Goal: Task Accomplishment & Management: Manage account settings

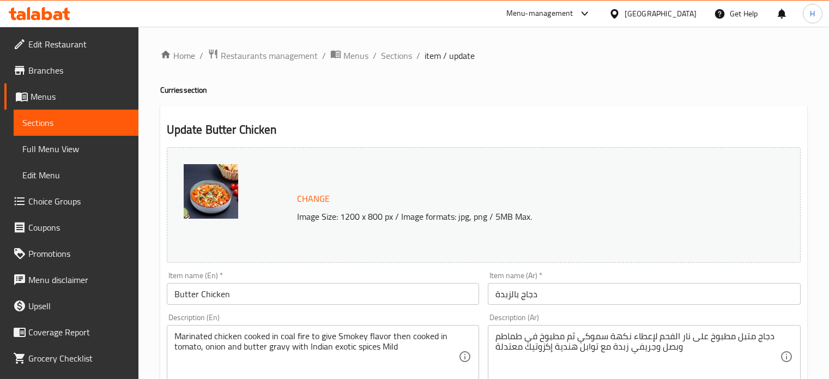
scroll to position [406, 0]
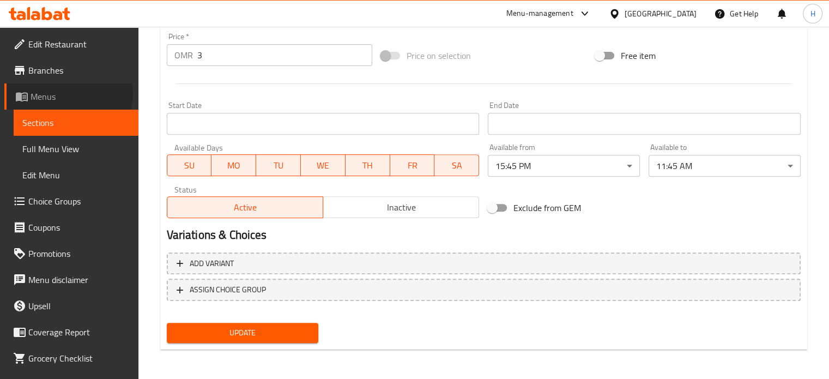
click at [61, 93] on span "Menus" at bounding box center [80, 96] width 99 height 13
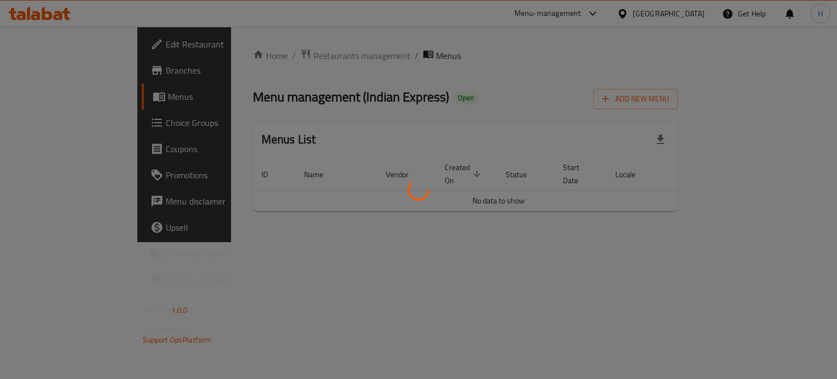
click at [251, 55] on div at bounding box center [418, 189] width 837 height 379
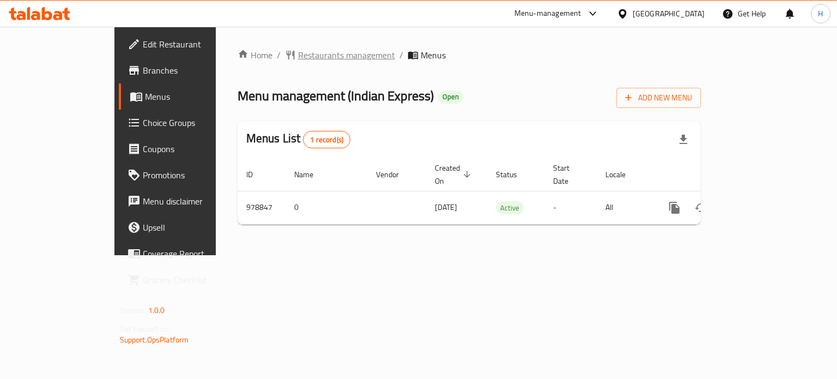
click at [298, 55] on span "Restaurants management" at bounding box center [346, 54] width 97 height 13
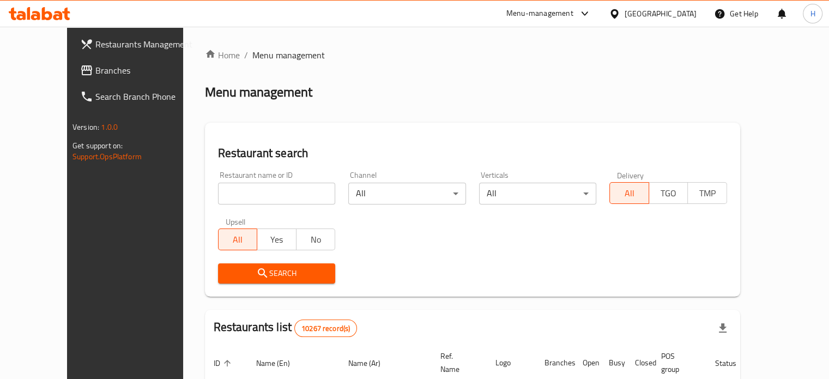
click at [254, 192] on input "search" at bounding box center [277, 194] width 118 height 22
type input "italiano"
click button "Search" at bounding box center [277, 273] width 118 height 20
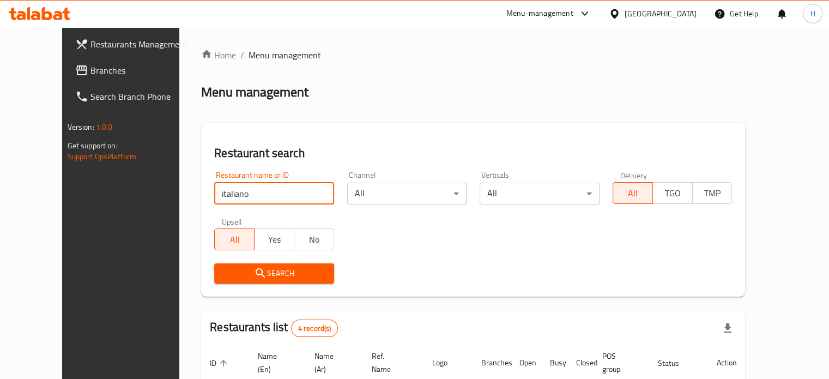
scroll to position [212, 0]
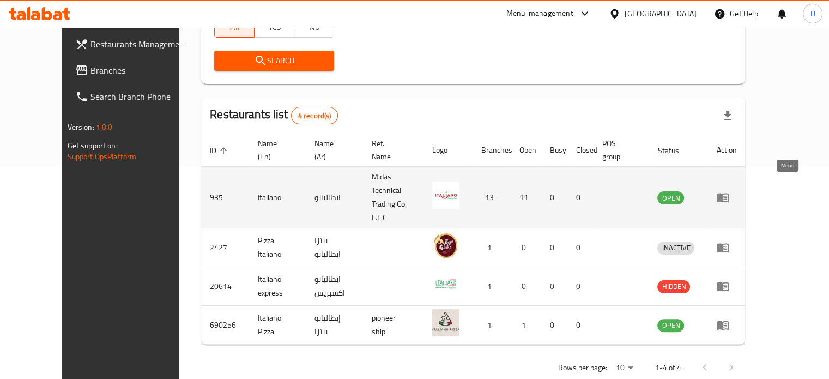
click at [729, 191] on icon "enhanced table" at bounding box center [722, 197] width 13 height 13
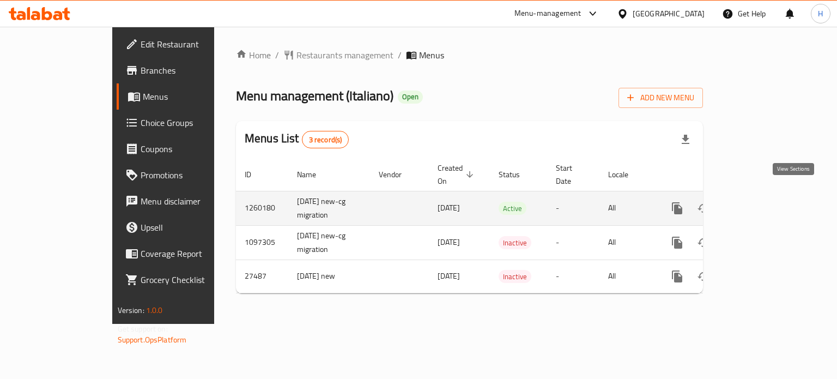
click at [769, 195] on link "enhanced table" at bounding box center [756, 208] width 26 height 26
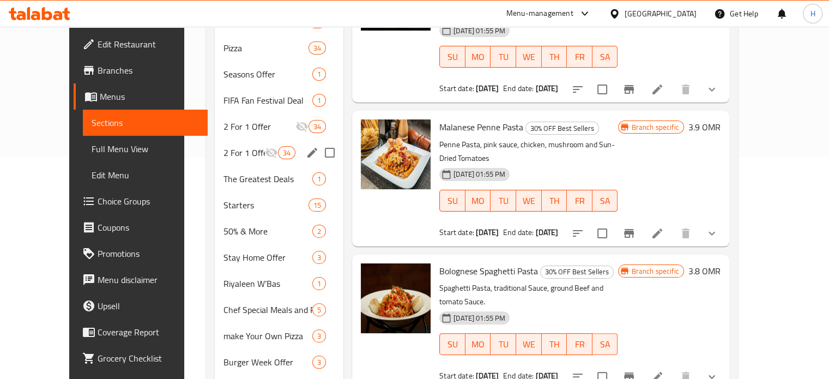
scroll to position [224, 0]
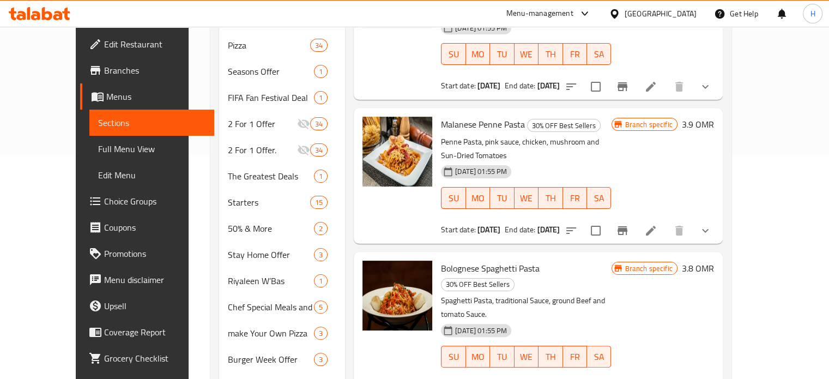
click at [219, 372] on div "Pasta 11" at bounding box center [282, 385] width 126 height 26
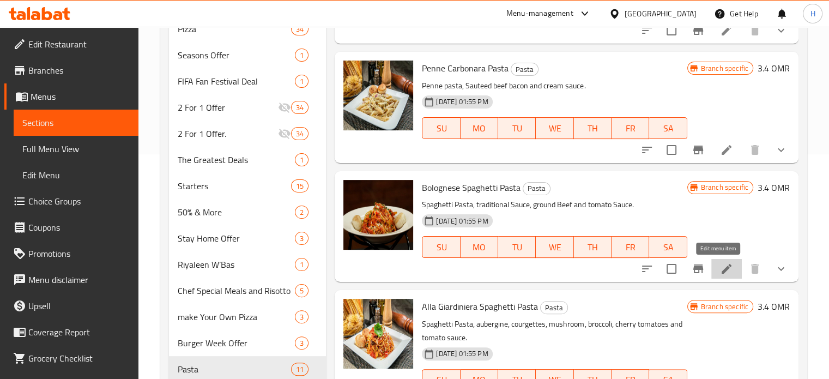
click at [723, 271] on icon at bounding box center [726, 268] width 13 height 13
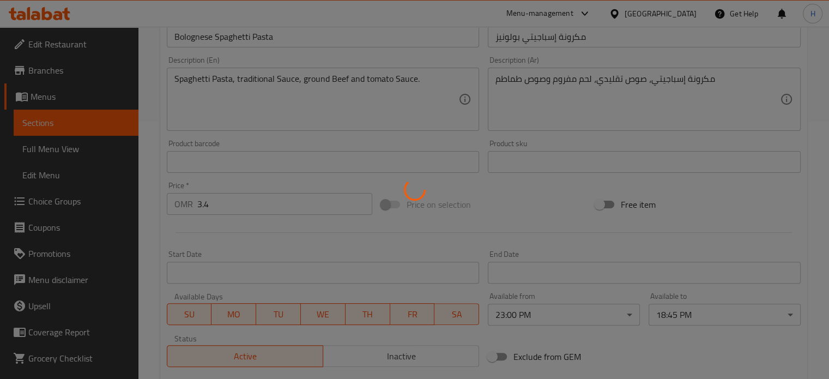
scroll to position [260, 0]
type input "الإضافات:"
type input "0"
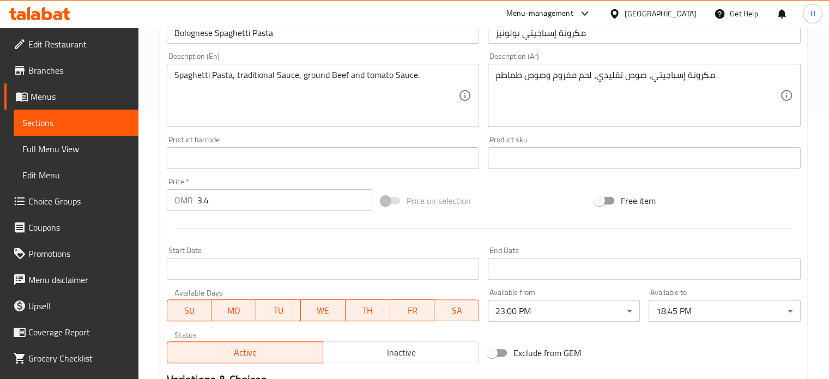
scroll to position [0, 0]
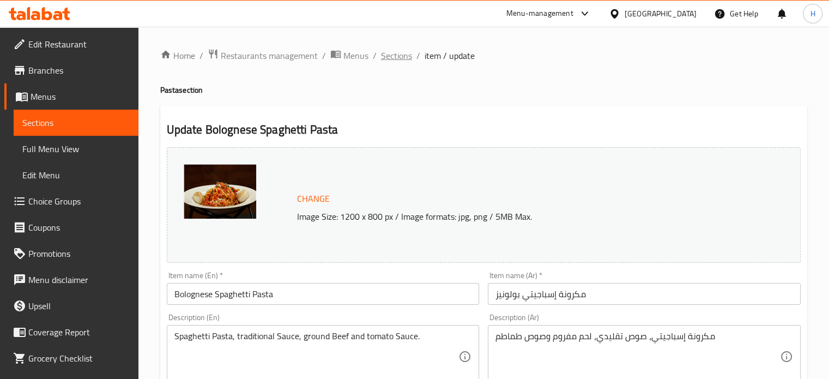
click at [391, 52] on span "Sections" at bounding box center [396, 55] width 31 height 13
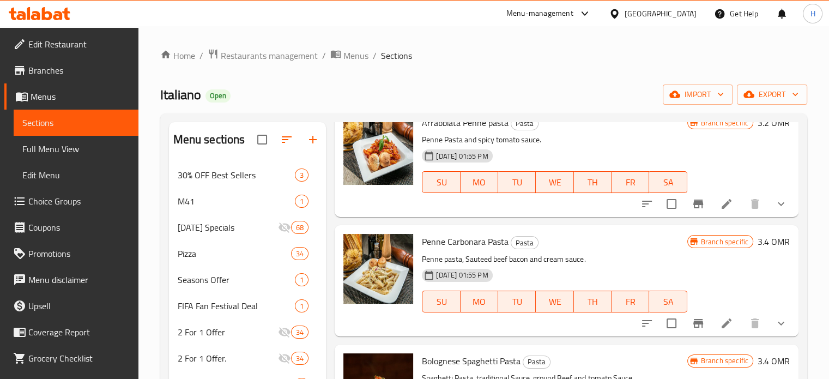
scroll to position [44, 0]
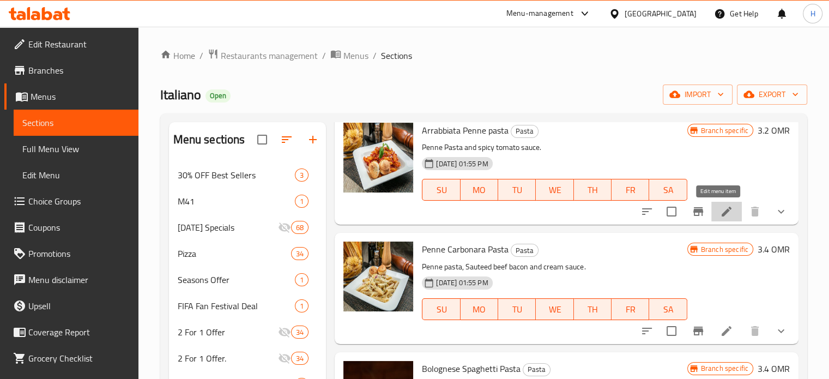
click at [721, 215] on icon at bounding box center [726, 211] width 10 height 10
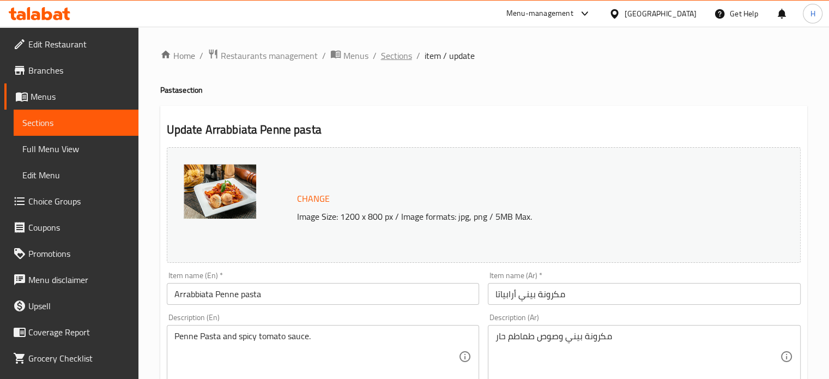
click at [399, 53] on span "Sections" at bounding box center [396, 55] width 31 height 13
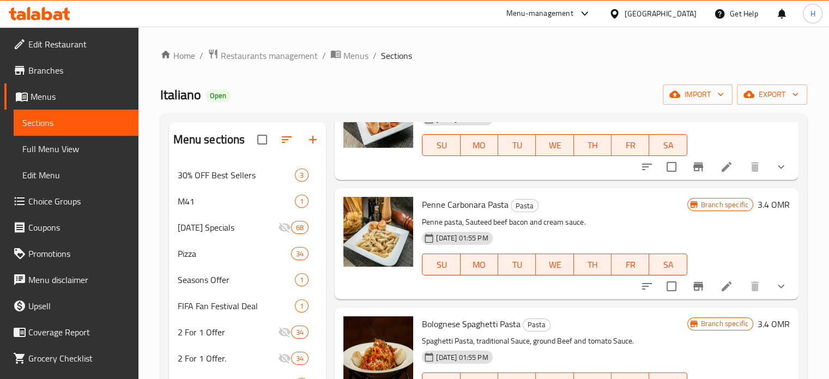
scroll to position [89, 0]
click at [720, 281] on icon at bounding box center [726, 285] width 13 height 13
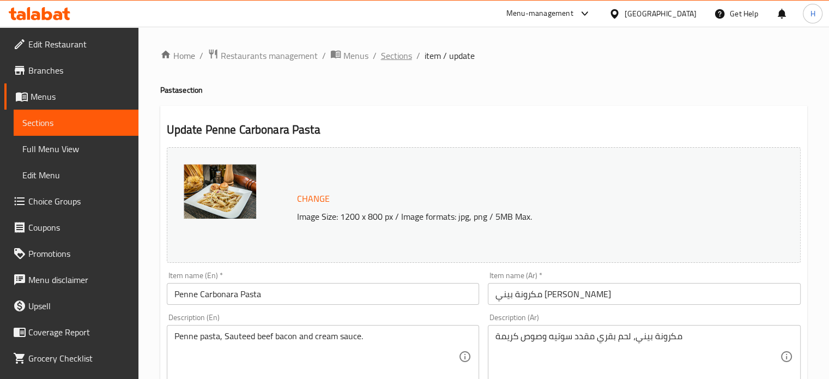
click at [393, 61] on span "Sections" at bounding box center [396, 55] width 31 height 13
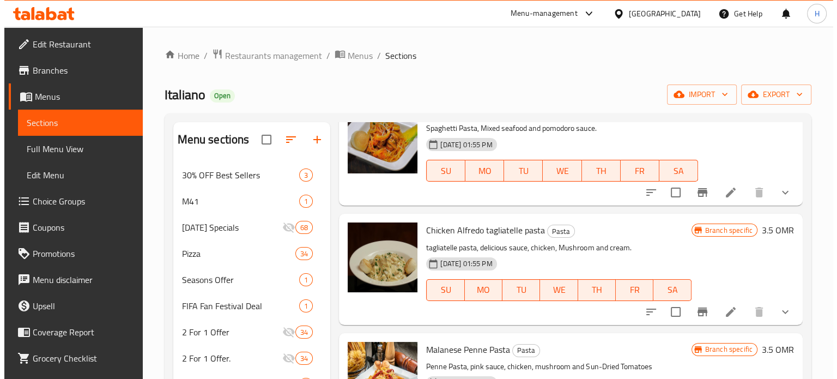
scroll to position [553, 0]
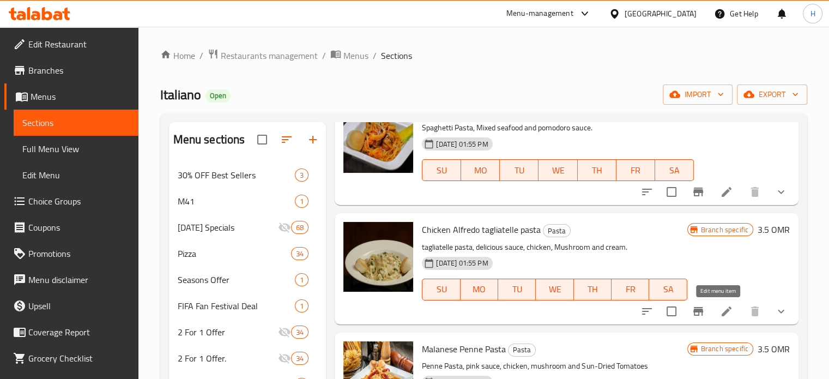
click at [720, 310] on icon at bounding box center [726, 311] width 13 height 13
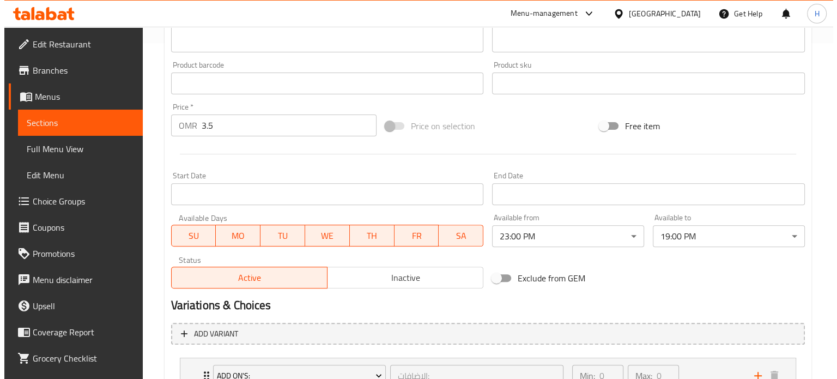
scroll to position [381, 0]
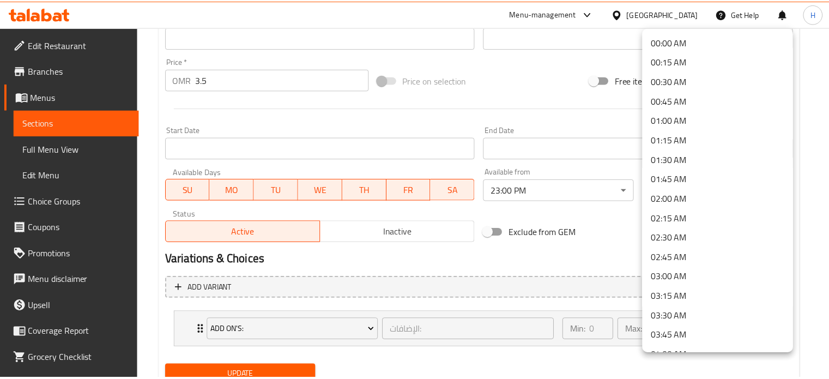
scroll to position [1341, 0]
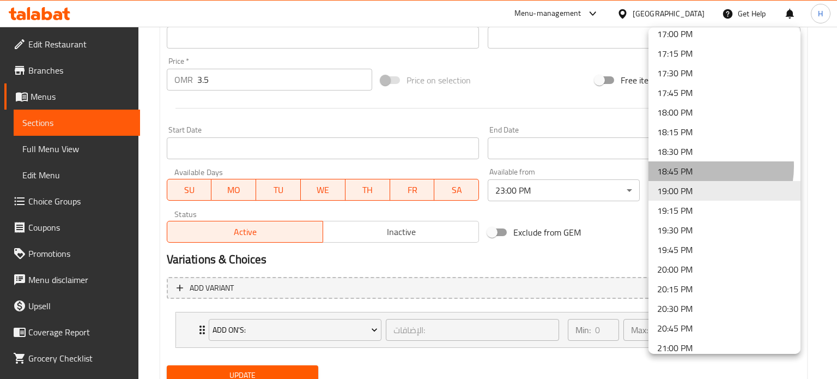
click at [694, 166] on li "18:45 PM" at bounding box center [724, 171] width 152 height 20
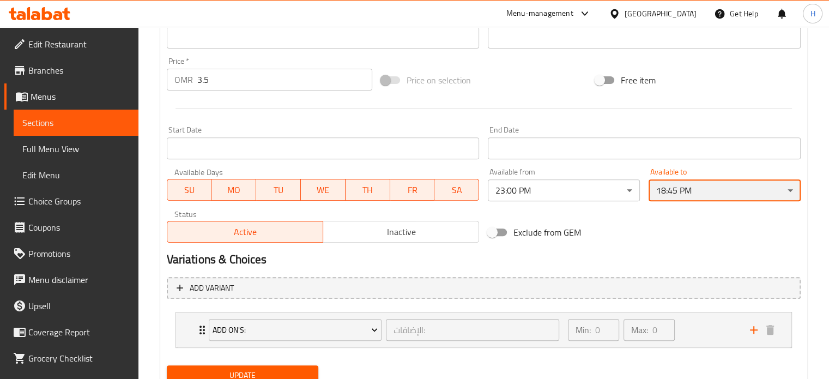
scroll to position [424, 0]
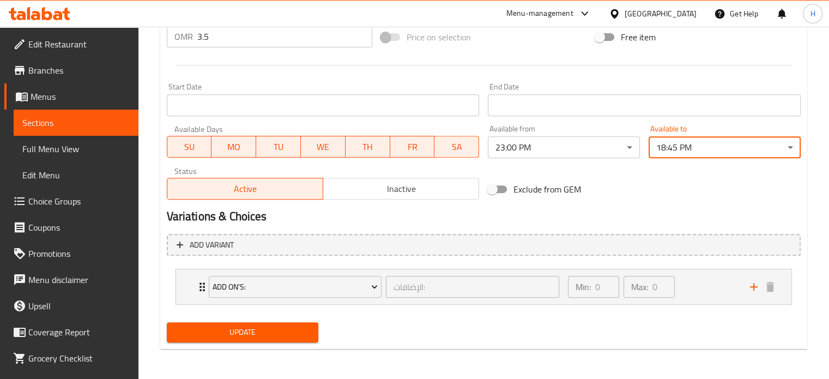
click at [214, 327] on span "Update" at bounding box center [242, 332] width 135 height 14
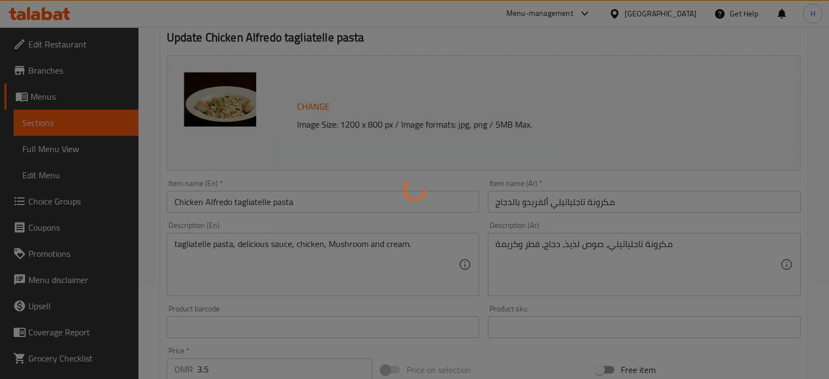
scroll to position [0, 0]
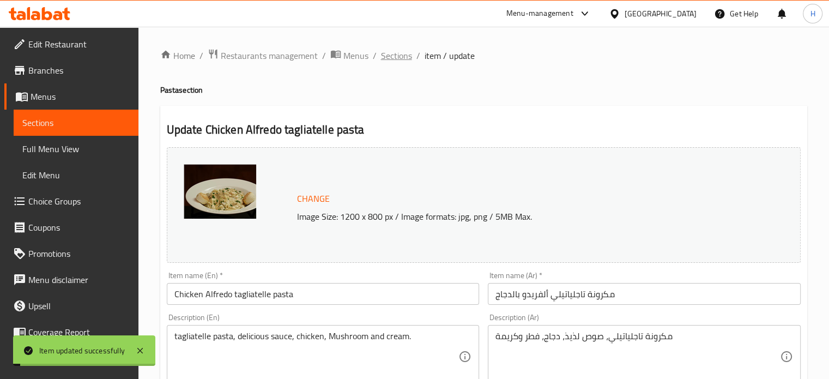
click at [394, 54] on span "Sections" at bounding box center [396, 55] width 31 height 13
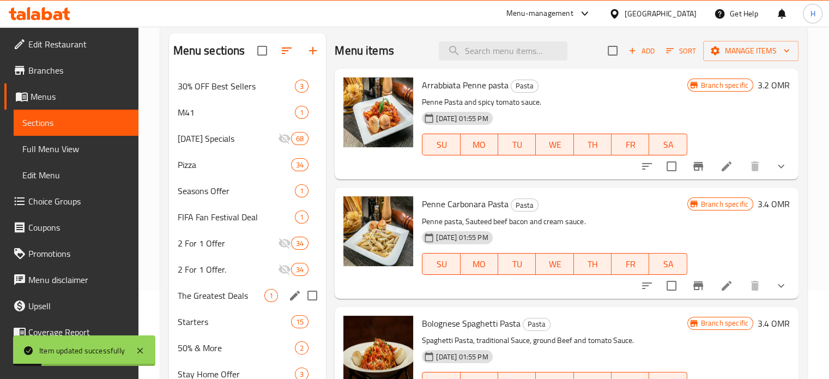
scroll to position [89, 0]
click at [262, 169] on div "Pizza 34" at bounding box center [247, 164] width 157 height 26
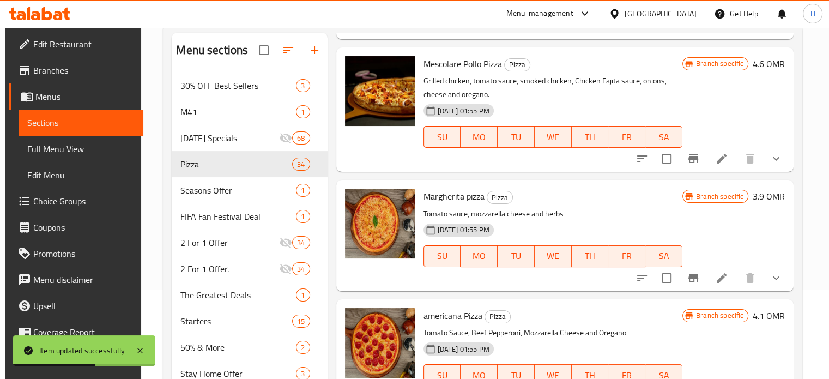
scroll to position [560, 0]
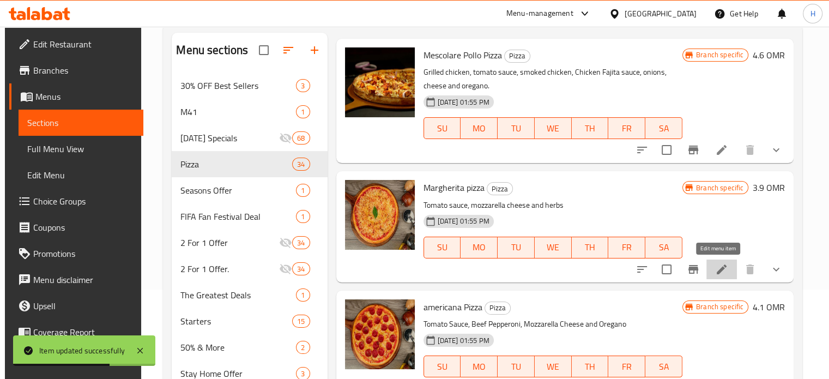
click at [715, 269] on icon at bounding box center [721, 269] width 13 height 13
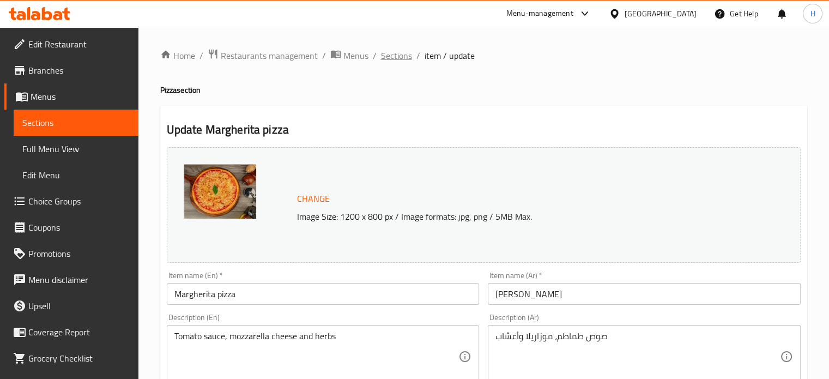
click at [383, 50] on span "Sections" at bounding box center [396, 55] width 31 height 13
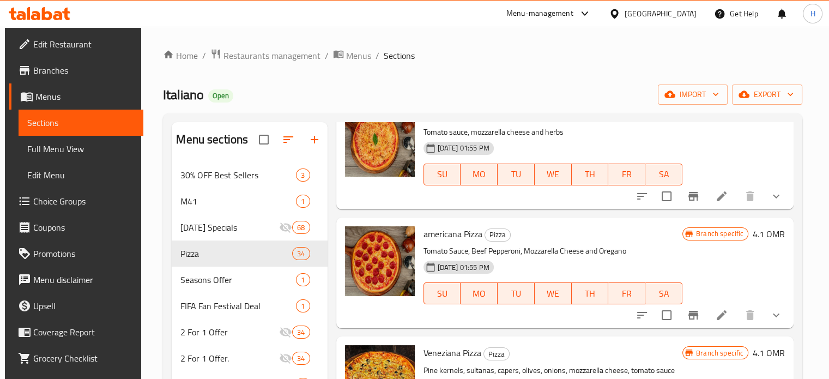
scroll to position [723, 0]
click at [715, 318] on icon at bounding box center [721, 314] width 13 height 13
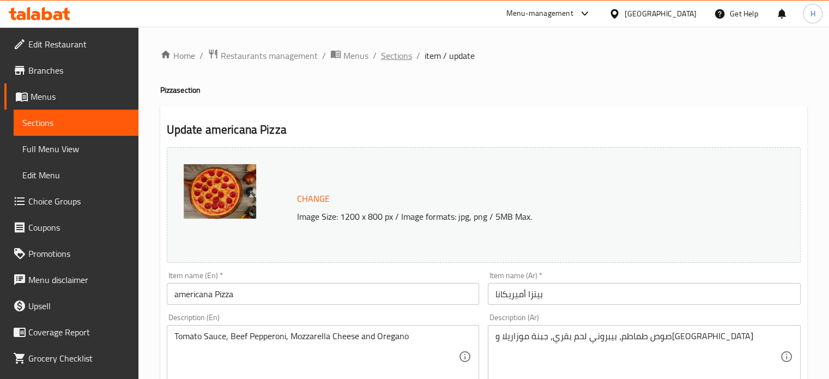
click at [392, 58] on span "Sections" at bounding box center [396, 55] width 31 height 13
